Goal: Task Accomplishment & Management: Use online tool/utility

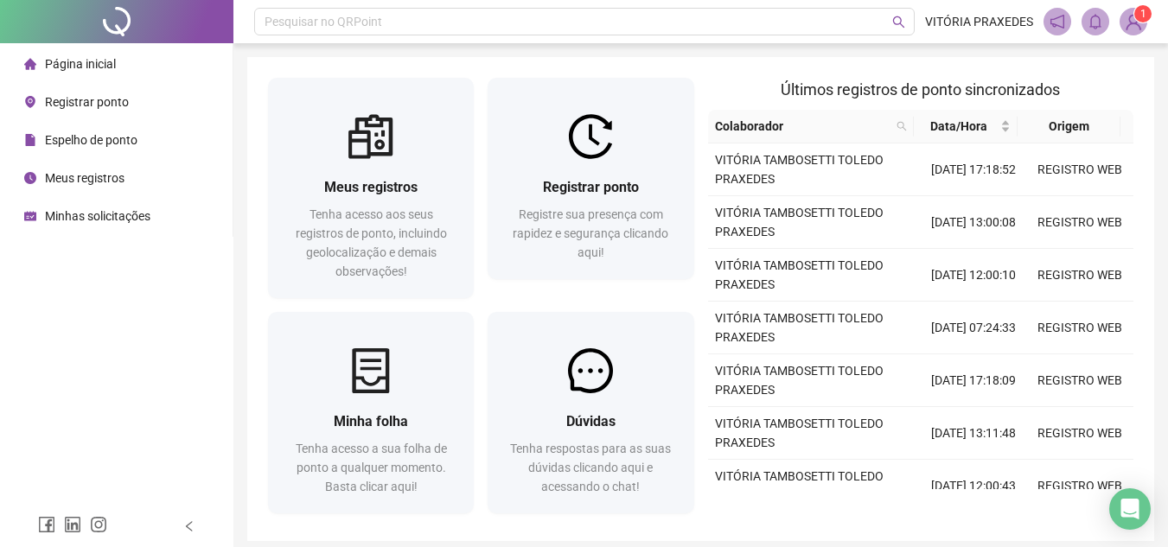
click at [141, 145] on li "Espelho de ponto" at bounding box center [116, 140] width 226 height 35
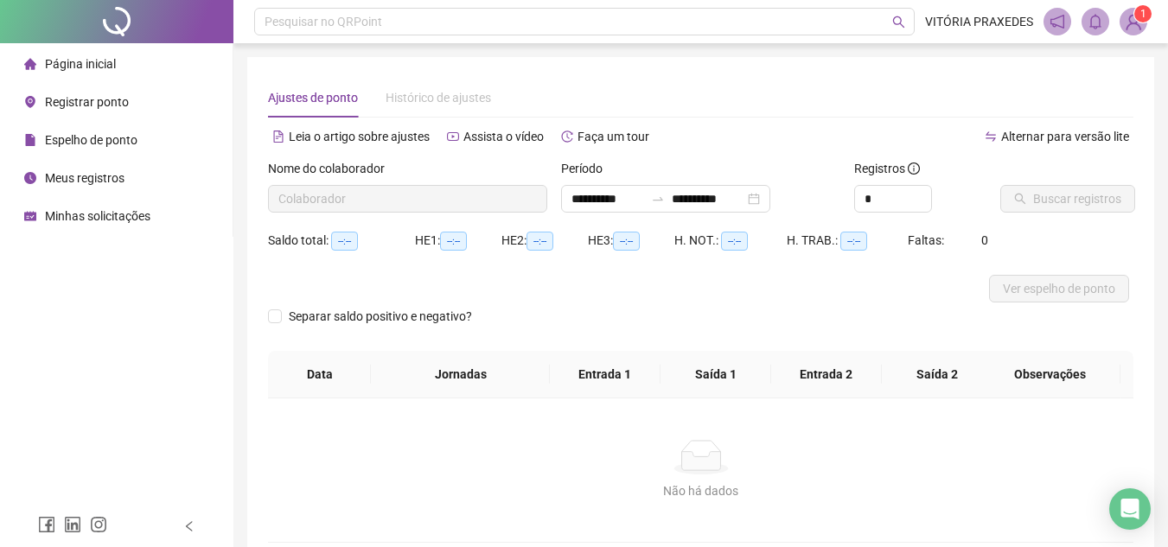
type input "**********"
type input "*"
click at [926, 196] on span "Increase Value" at bounding box center [921, 194] width 19 height 16
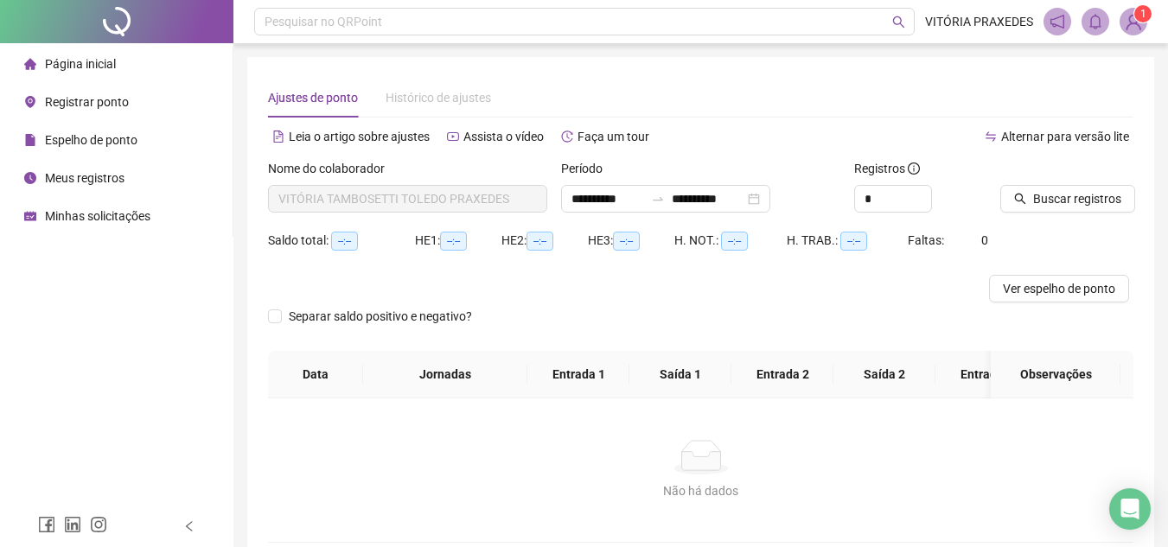
click at [1096, 181] on div "Buscar registros" at bounding box center [1067, 186] width 133 height 54
click at [1096, 188] on button "Buscar registros" at bounding box center [1068, 199] width 135 height 28
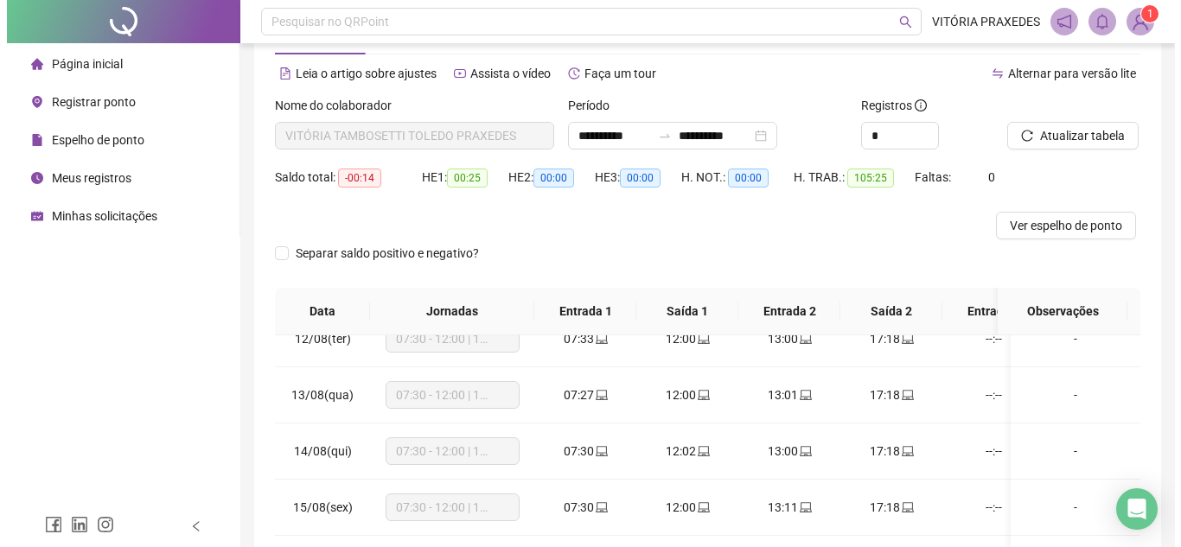
scroll to position [56, 0]
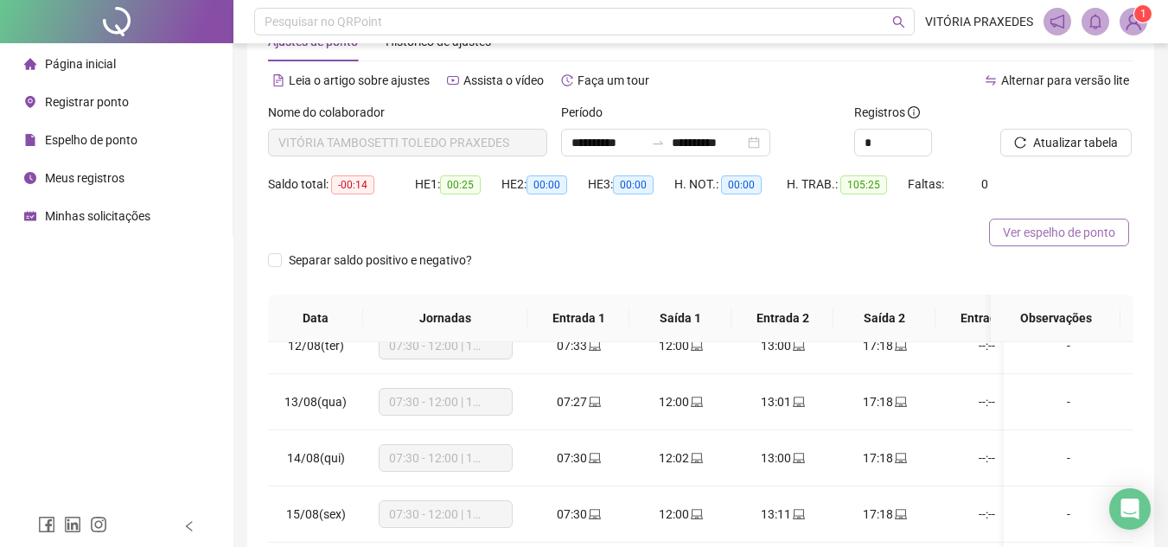
click at [1078, 229] on span "Ver espelho de ponto" at bounding box center [1059, 232] width 112 height 19
click at [95, 97] on span "Registrar ponto" at bounding box center [87, 102] width 84 height 14
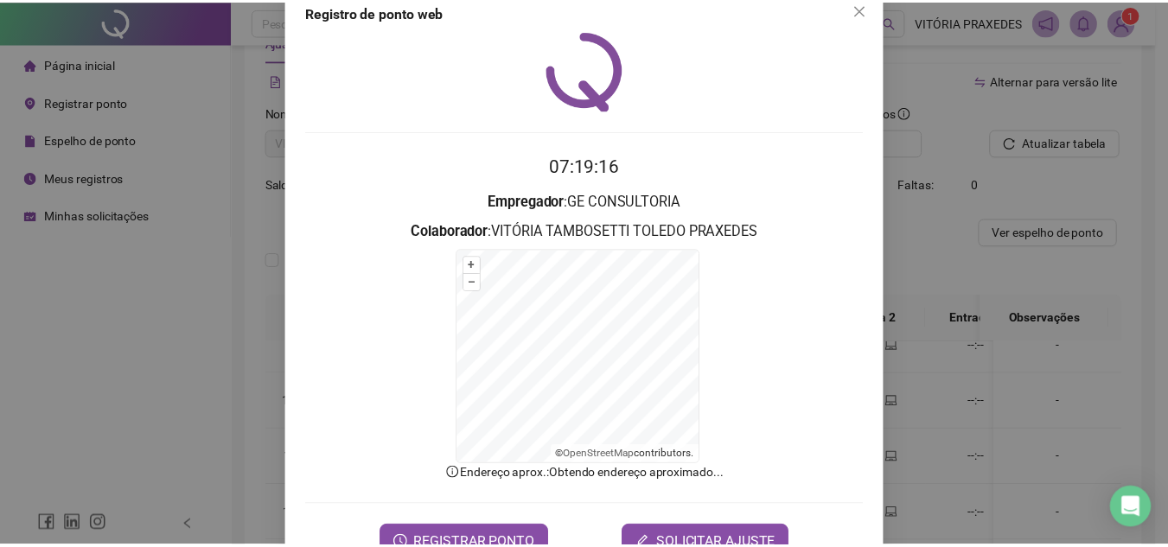
scroll to position [85, 0]
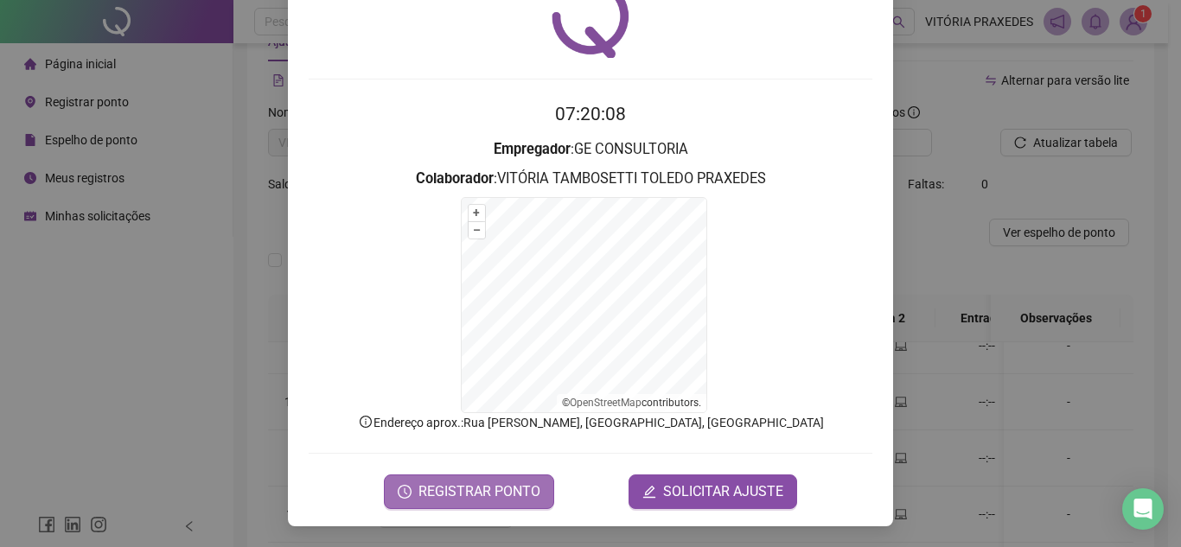
click at [497, 496] on span "REGISTRAR PONTO" at bounding box center [480, 492] width 122 height 21
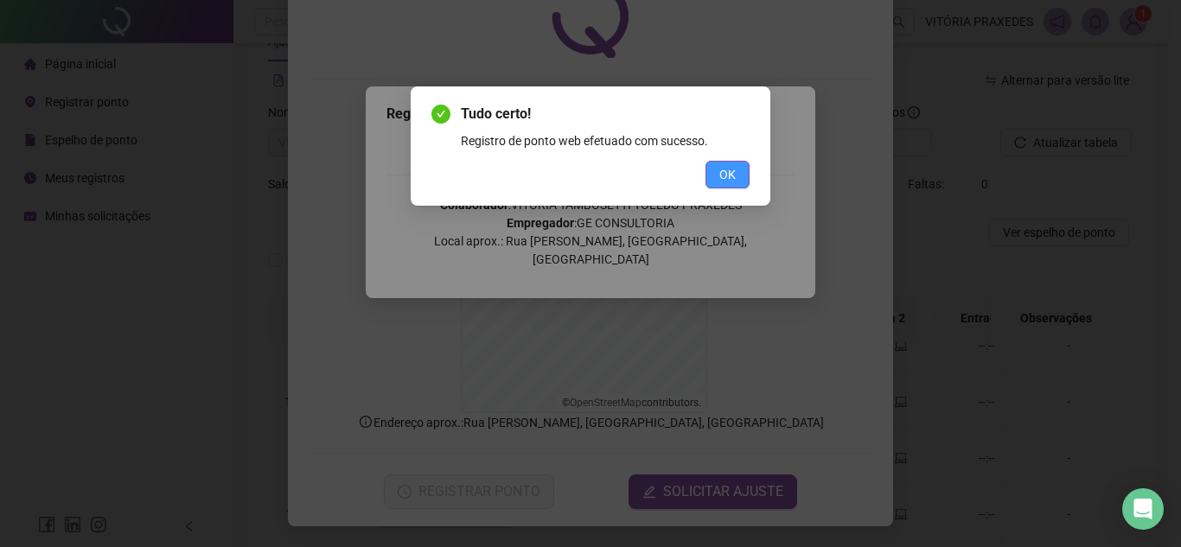
click at [713, 176] on button "OK" at bounding box center [728, 175] width 44 height 28
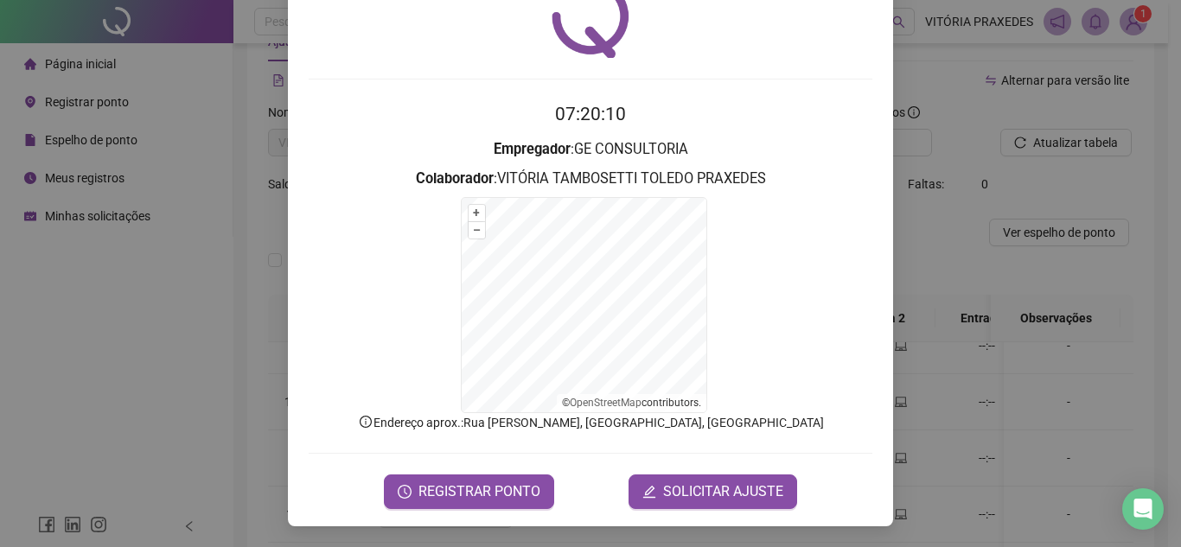
click at [965, 221] on div "Registro de ponto web 07:20:10 Empregador : GE CONSULTORIA Colaborador : [PERSO…" at bounding box center [590, 273] width 1181 height 547
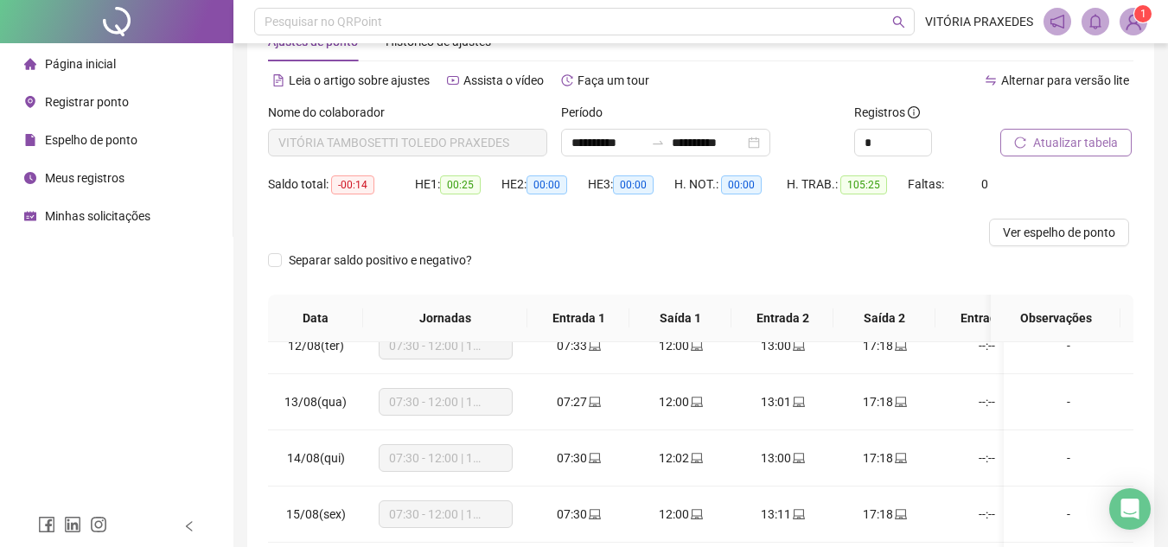
click at [1061, 144] on span "Atualizar tabela" at bounding box center [1076, 142] width 85 height 19
click at [745, 144] on input "**********" at bounding box center [708, 142] width 73 height 19
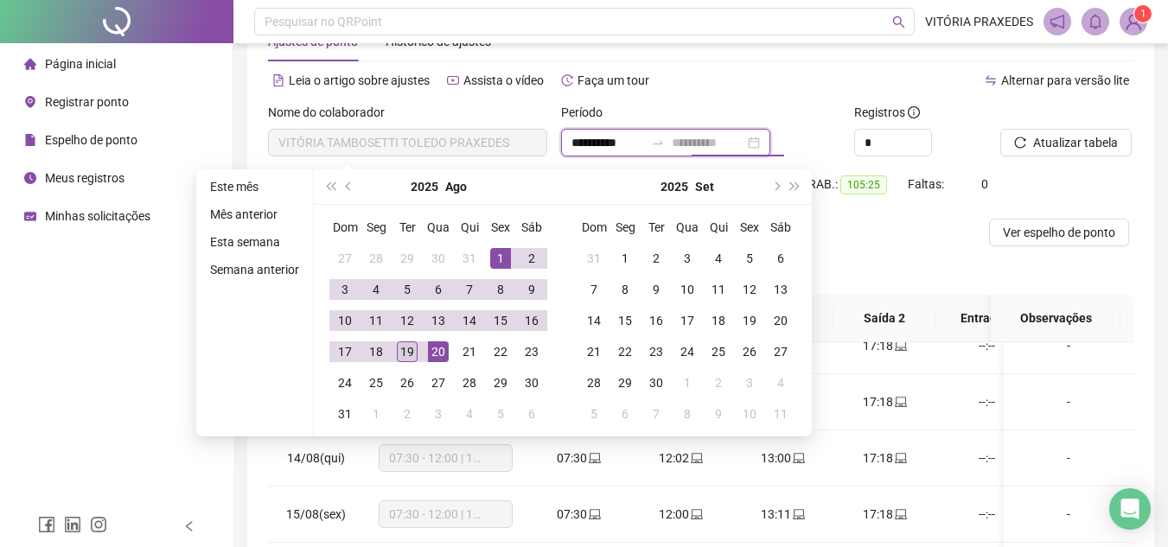
type input "**********"
click at [411, 351] on div "19" at bounding box center [407, 352] width 21 height 21
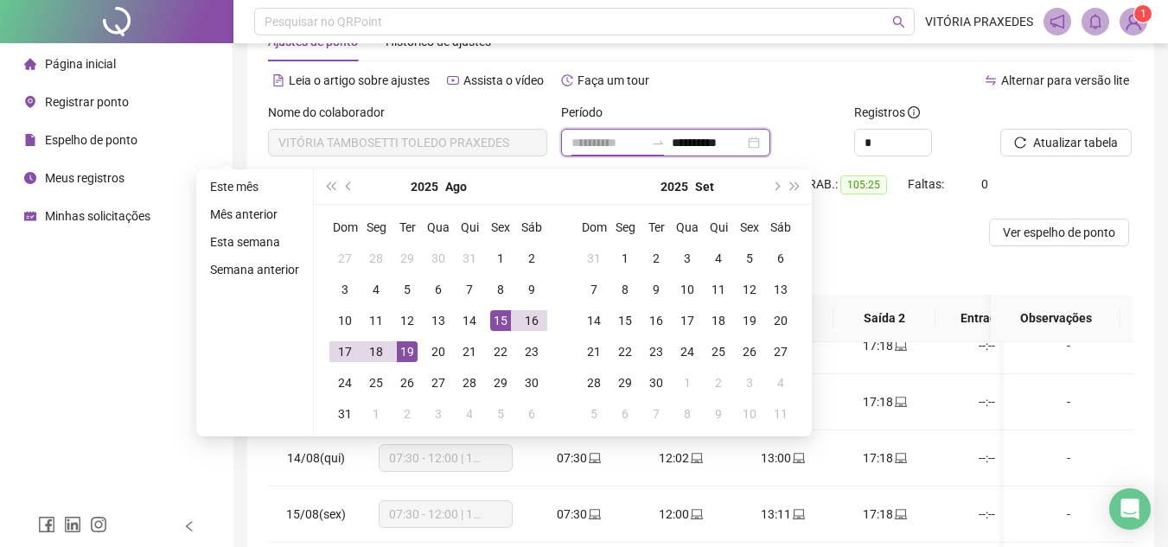
type input "**********"
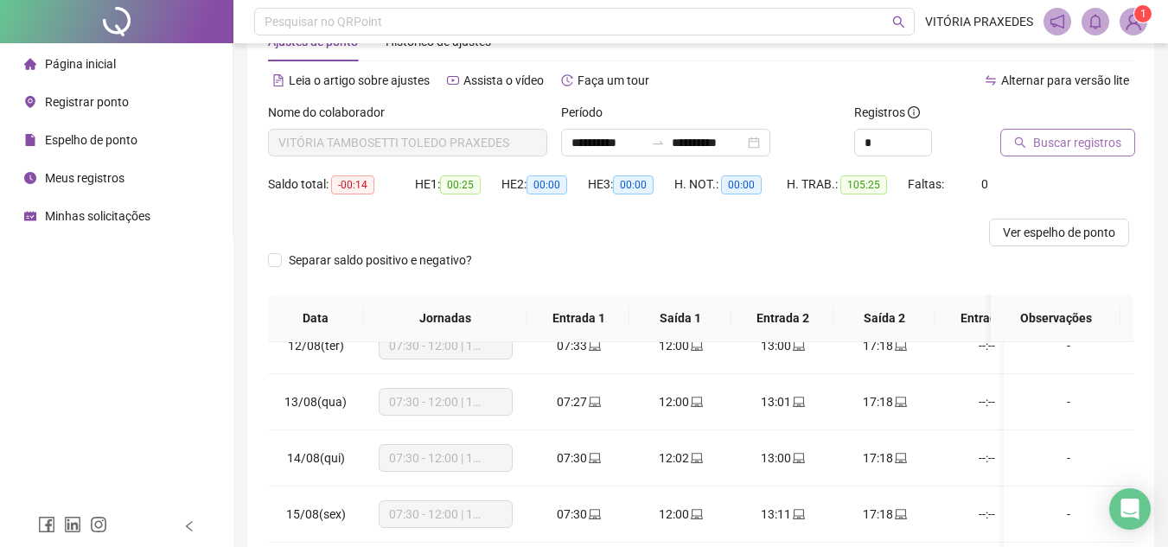
click at [1077, 143] on span "Buscar registros" at bounding box center [1078, 142] width 88 height 19
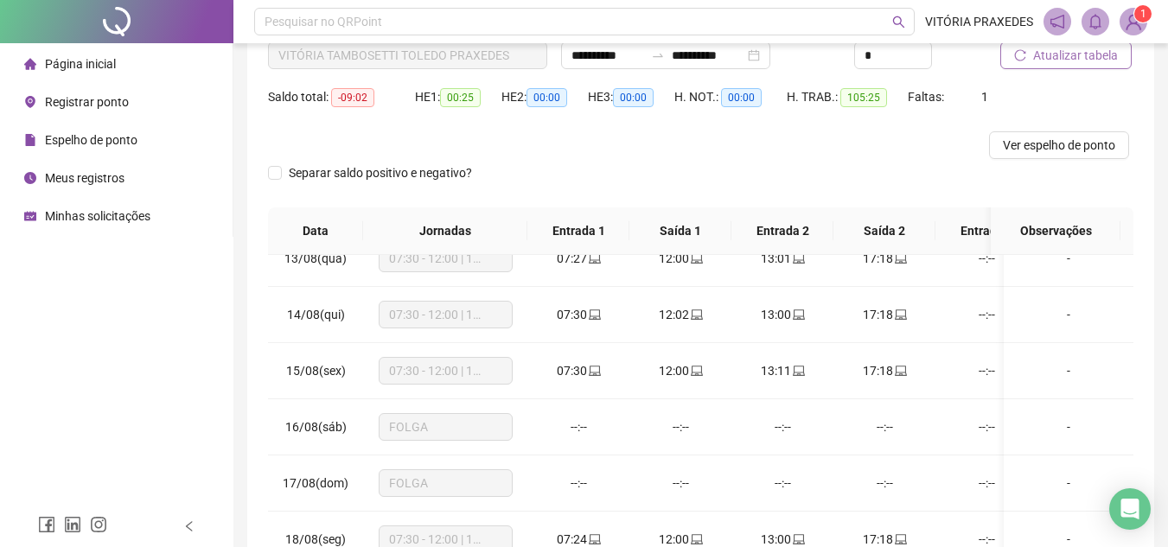
scroll to position [143, 0]
click at [1089, 145] on span "Ver espelho de ponto" at bounding box center [1059, 146] width 112 height 19
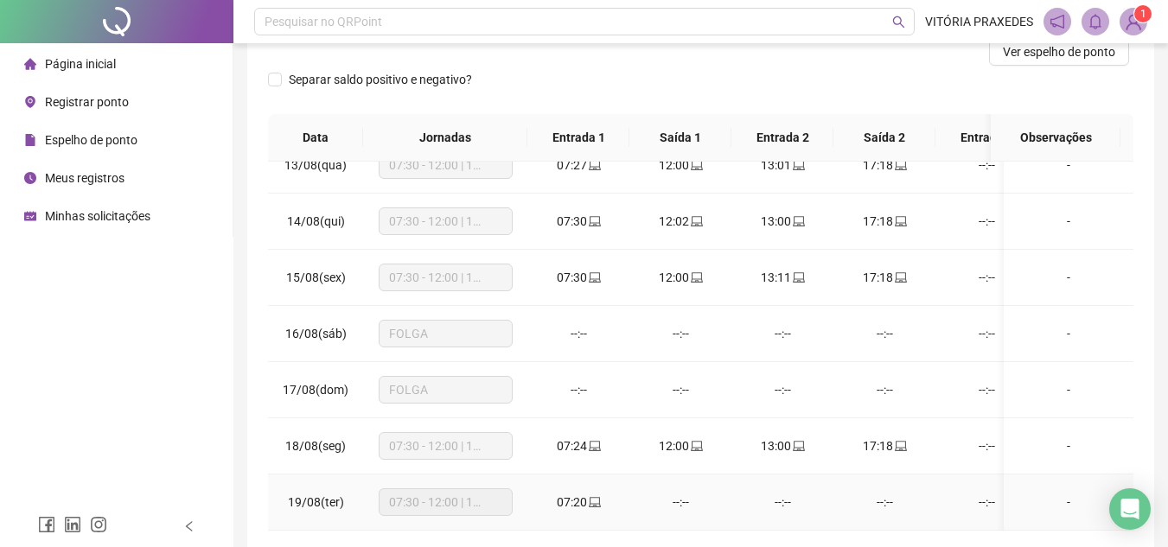
scroll to position [316, 0]
